Goal: Information Seeking & Learning: Compare options

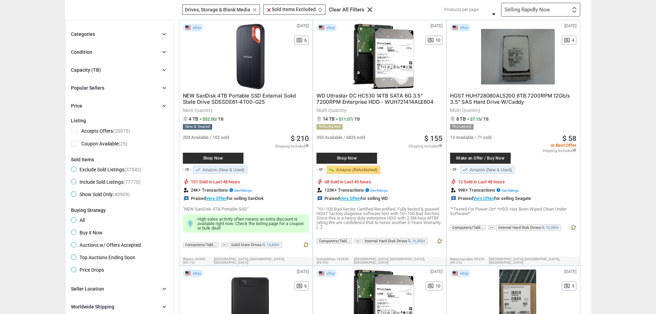
scroll to position [34, 0]
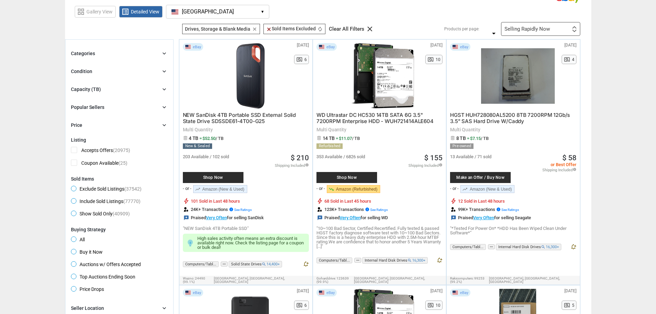
click at [499, 188] on link "trending_up Amazon (New & Used)" at bounding box center [487, 189] width 54 height 8
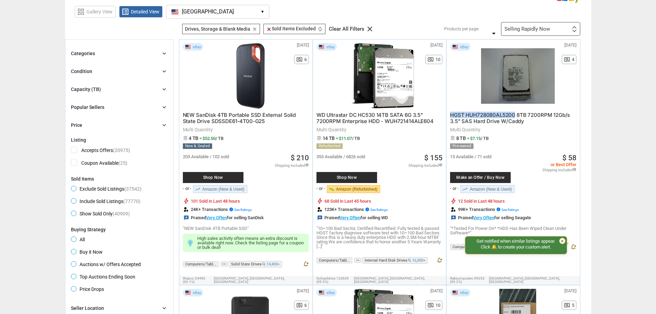
drag, startPoint x: 450, startPoint y: 114, endPoint x: 515, endPoint y: 113, distance: 65.1
click at [515, 113] on div "eBay [DATE] N/A pageview 4 HGST HUH728080AL5200 8TB 7200RPM 12Gb/s 3.5" SAS Har…" at bounding box center [513, 149] width 133 height 219
copy span "HGST HUH728080AL5200"
click at [125, 86] on div "Capacity (TB) chevron_right" at bounding box center [119, 89] width 97 height 8
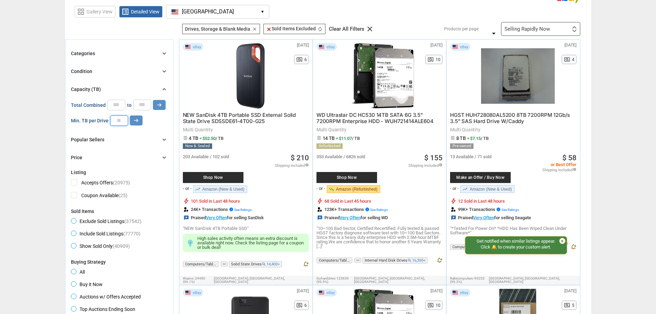
click at [116, 126] on input "number" at bounding box center [119, 120] width 18 height 10
type input "*"
click at [135, 119] on icon "arrow_right_alt" at bounding box center [136, 120] width 7 height 7
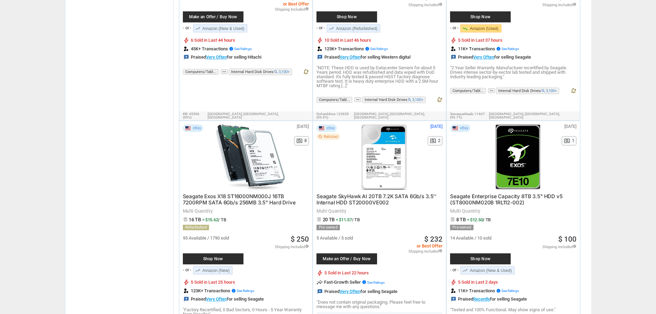
scroll to position [1893, 0]
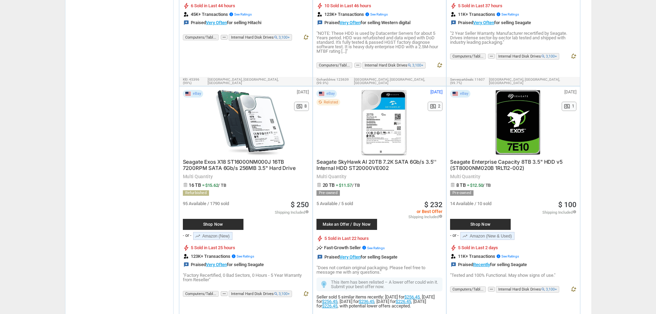
click at [464, 158] on span "Seagate Enterprise Capacity 8TB 3.5" HDD v5 (ST8000NM020B 1RL112-002)" at bounding box center [506, 164] width 113 height 13
